Goal: Task Accomplishment & Management: Complete application form

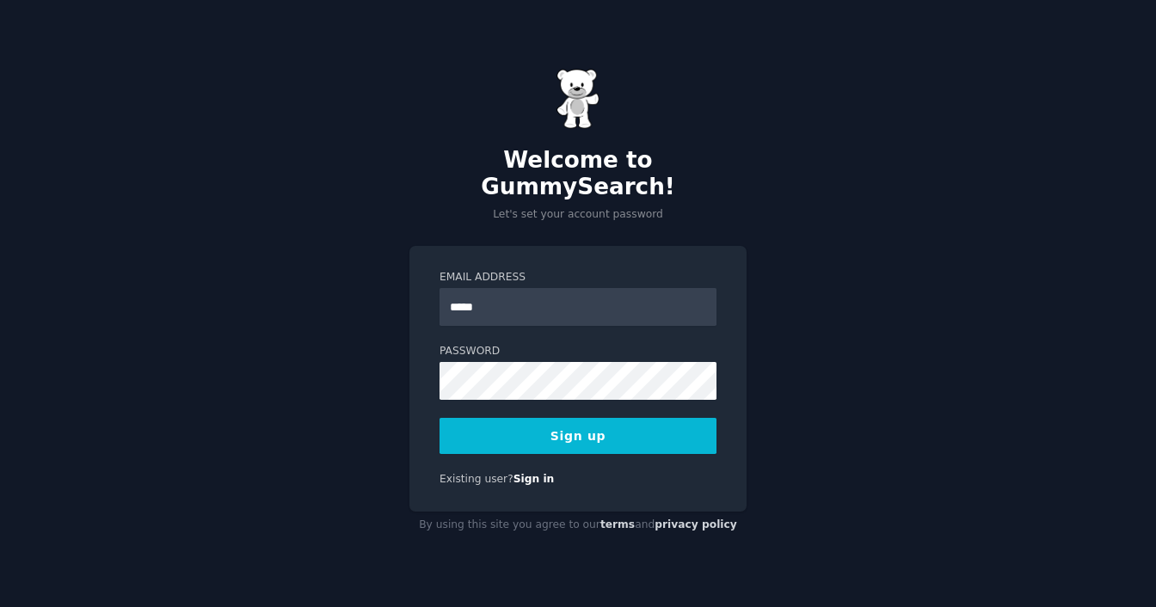
type input "**********"
click at [412, 366] on div "**********" at bounding box center [577, 379] width 337 height 266
click at [355, 363] on div "**********" at bounding box center [578, 303] width 1156 height 607
click at [590, 420] on button "Sign up" at bounding box center [578, 436] width 277 height 36
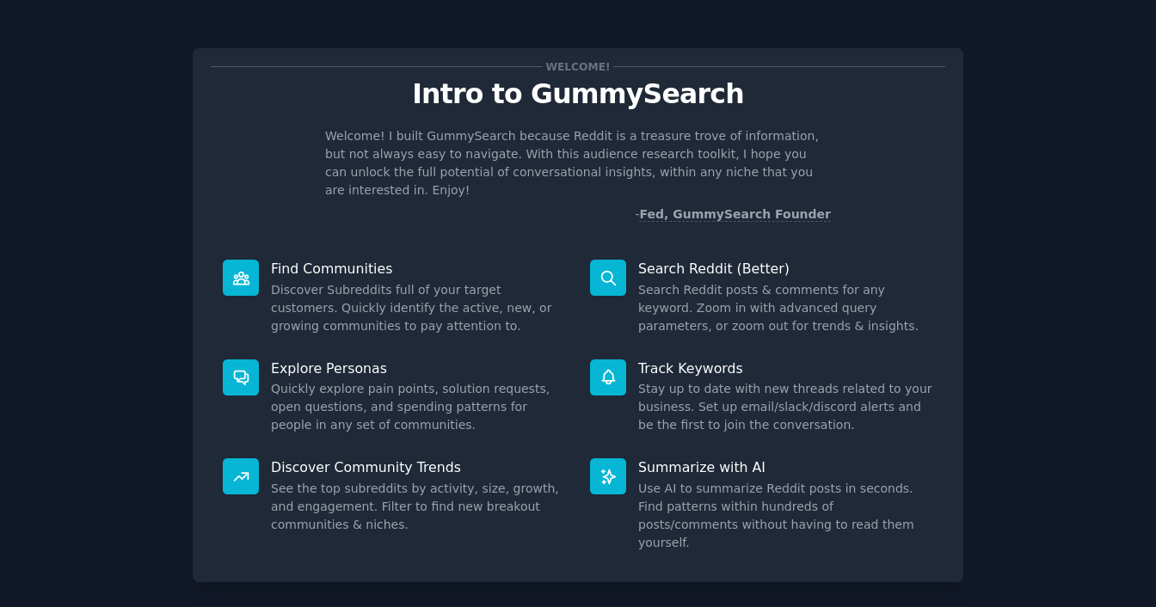
scroll to position [65, 0]
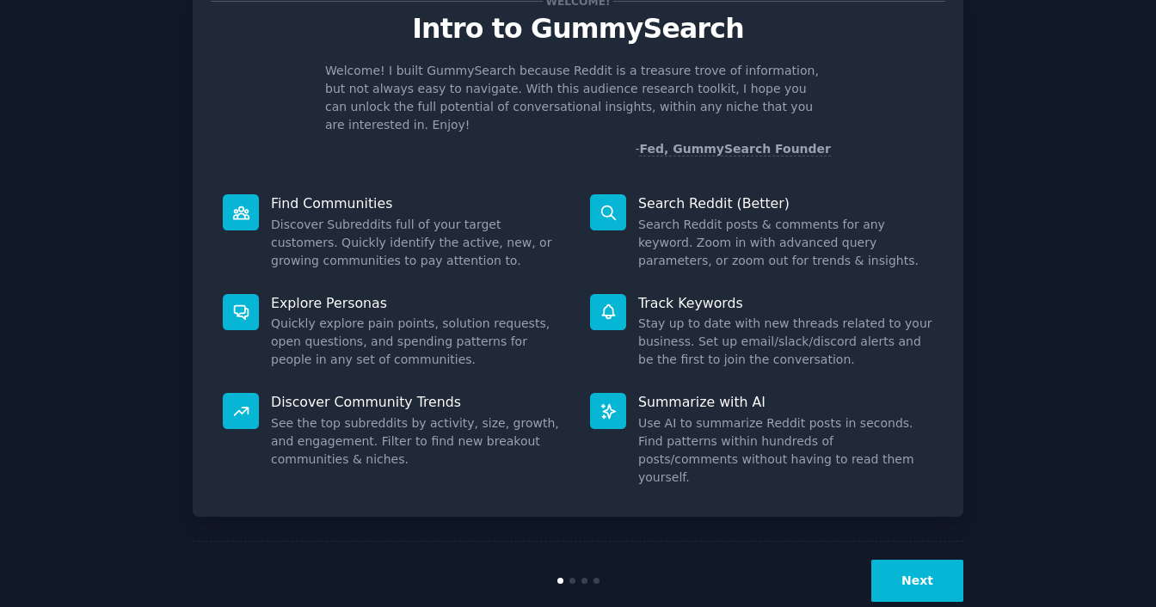
click at [923, 560] on button "Next" at bounding box center [917, 581] width 92 height 42
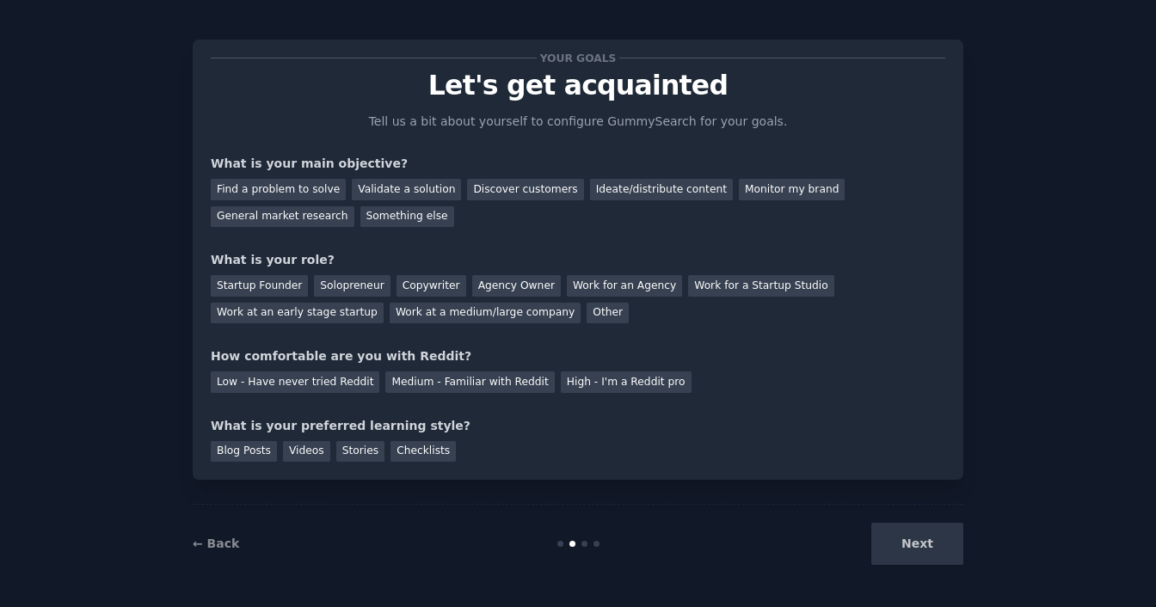
click at [901, 549] on div "Next" at bounding box center [834, 544] width 257 height 42
click at [902, 540] on div "Next" at bounding box center [834, 544] width 257 height 42
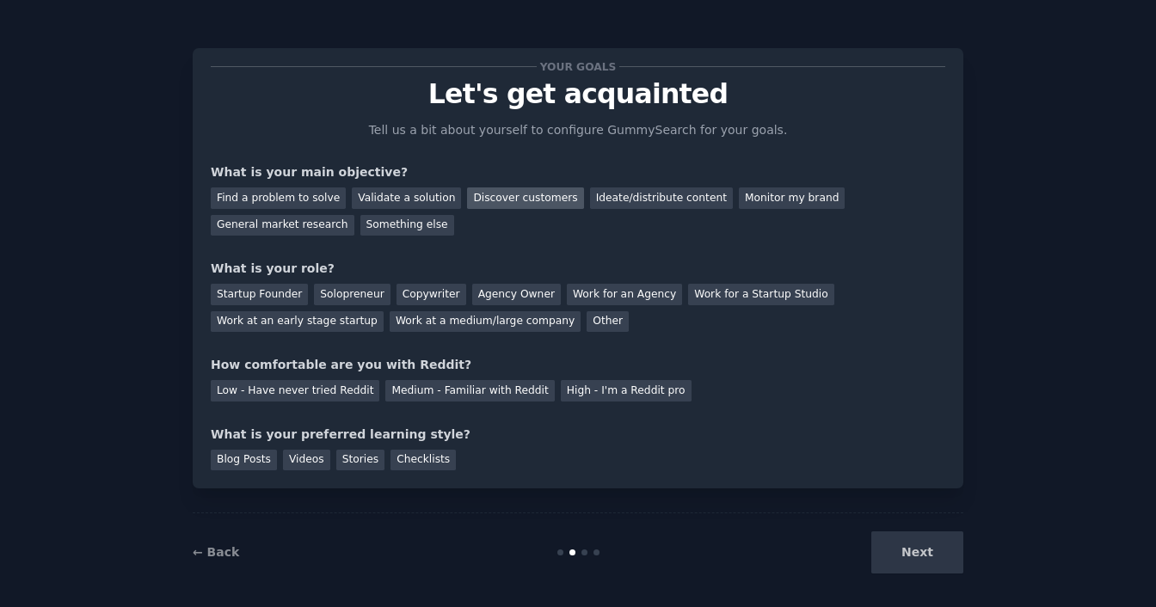
click at [483, 195] on div "Discover customers" at bounding box center [525, 199] width 116 height 22
click at [272, 290] on div "Startup Founder" at bounding box center [259, 295] width 97 height 22
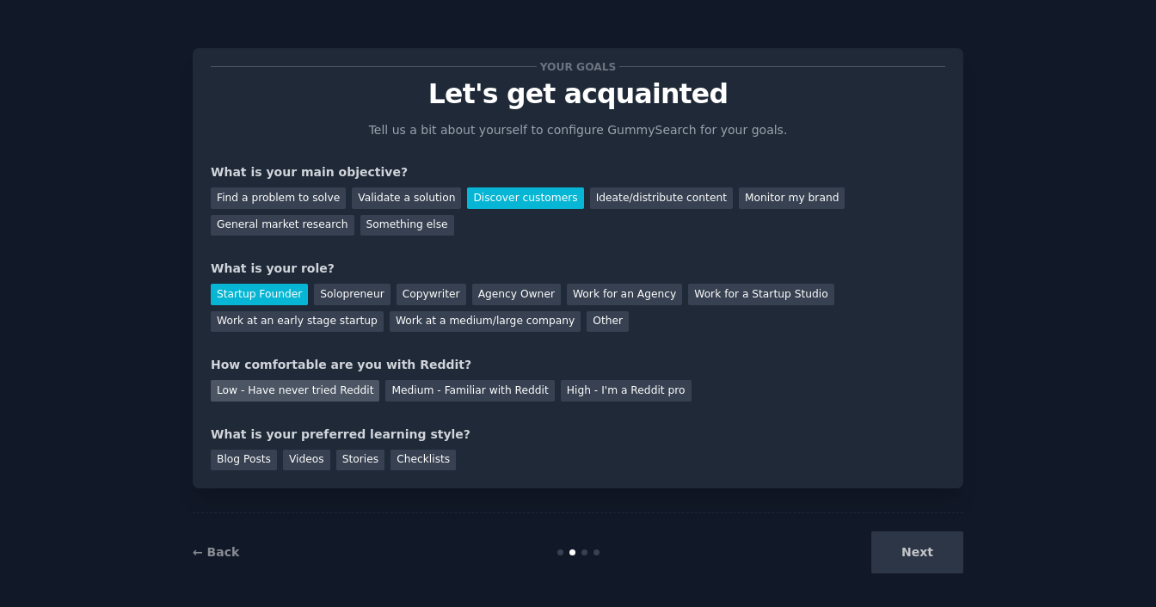
click at [303, 393] on div "Low - Have never tried Reddit" at bounding box center [295, 391] width 169 height 22
click at [304, 458] on div "Videos" at bounding box center [306, 461] width 47 height 22
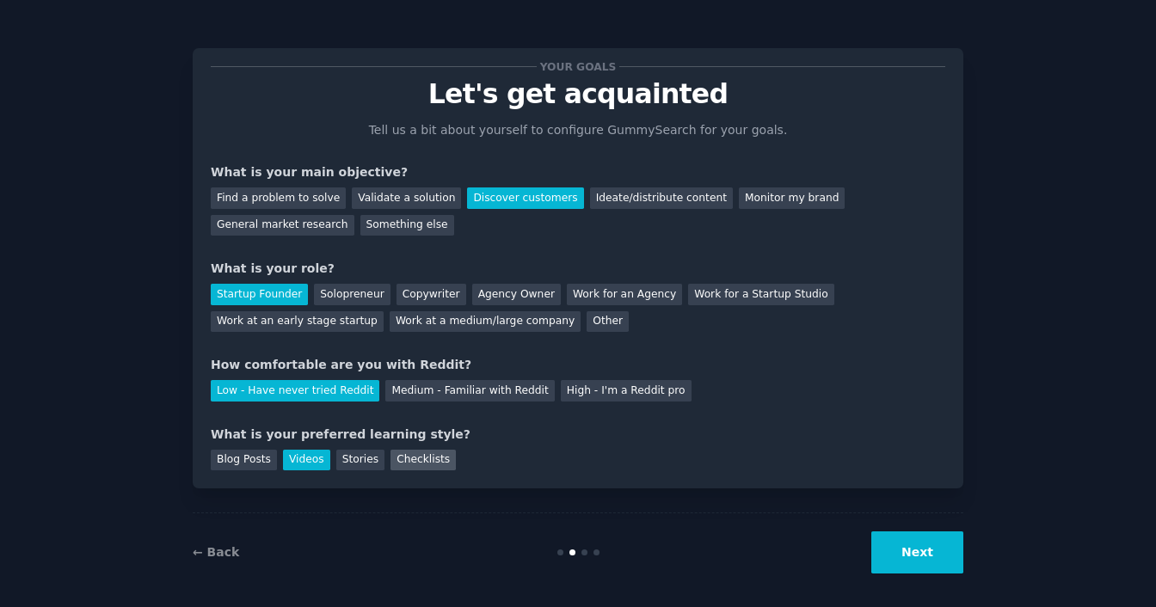
click at [418, 461] on div "Checklists" at bounding box center [423, 461] width 65 height 22
click at [302, 457] on div "Videos" at bounding box center [306, 461] width 47 height 22
click at [920, 550] on button "Next" at bounding box center [917, 553] width 92 height 42
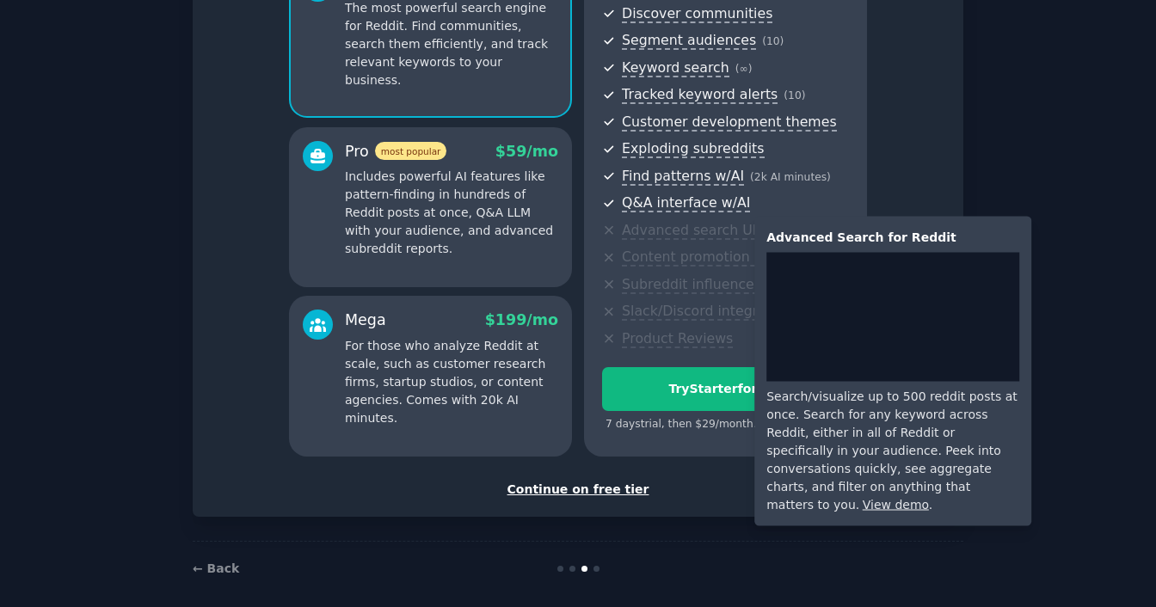
scroll to position [208, 0]
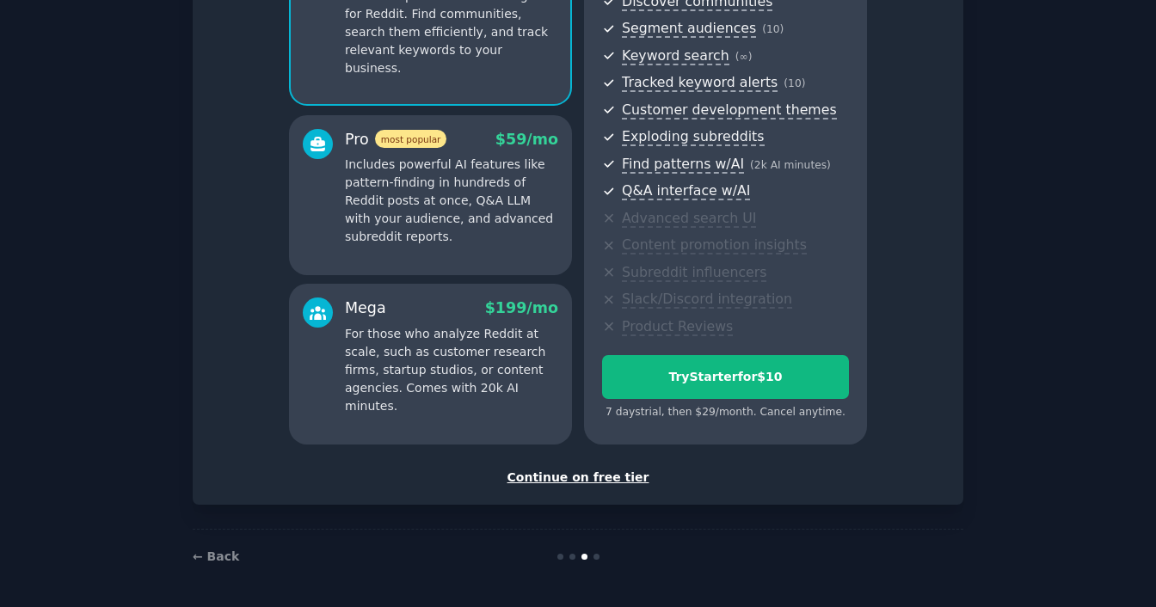
click at [606, 474] on div "Continue on free tier" at bounding box center [578, 478] width 735 height 18
